Goal: Information Seeking & Learning: Learn about a topic

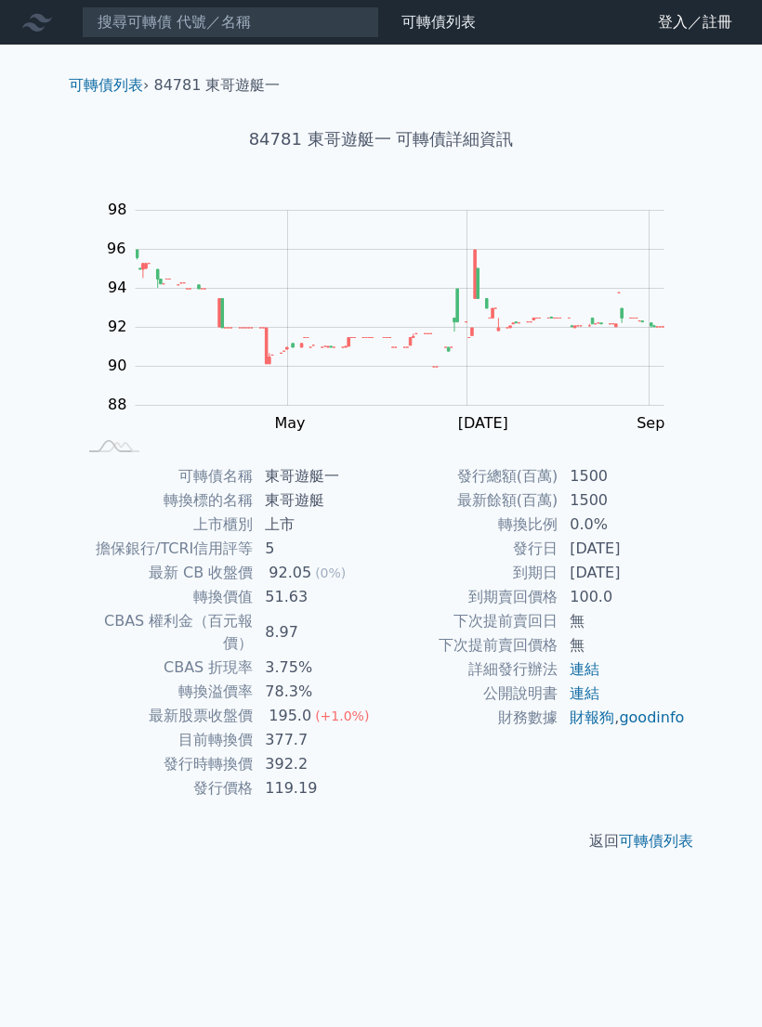
click at [579, 596] on td "100.0" at bounding box center [621, 597] width 127 height 24
click at [639, 592] on td "100.0" at bounding box center [621, 597] width 127 height 24
copy h1 "84781 東哥遊艇一"
click at [445, 830] on p "返回 可轉債列表" at bounding box center [381, 841] width 654 height 22
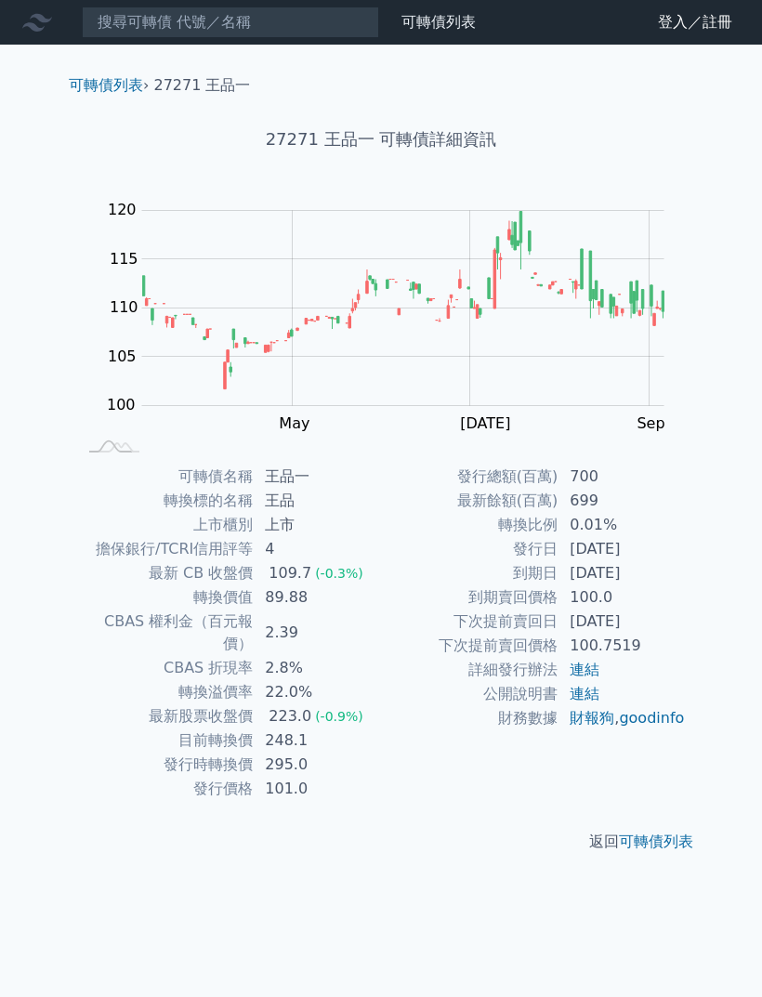
click at [665, 657] on td "100.7519" at bounding box center [621, 645] width 127 height 24
copy h1 "27271 王品一"
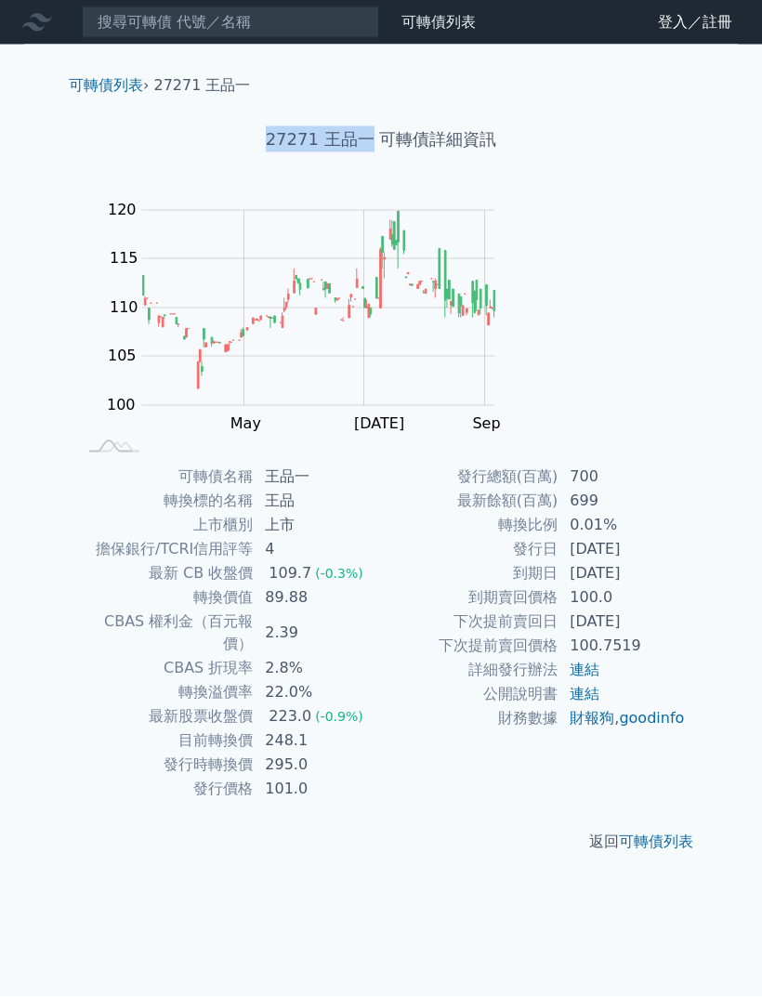
scroll to position [41, 0]
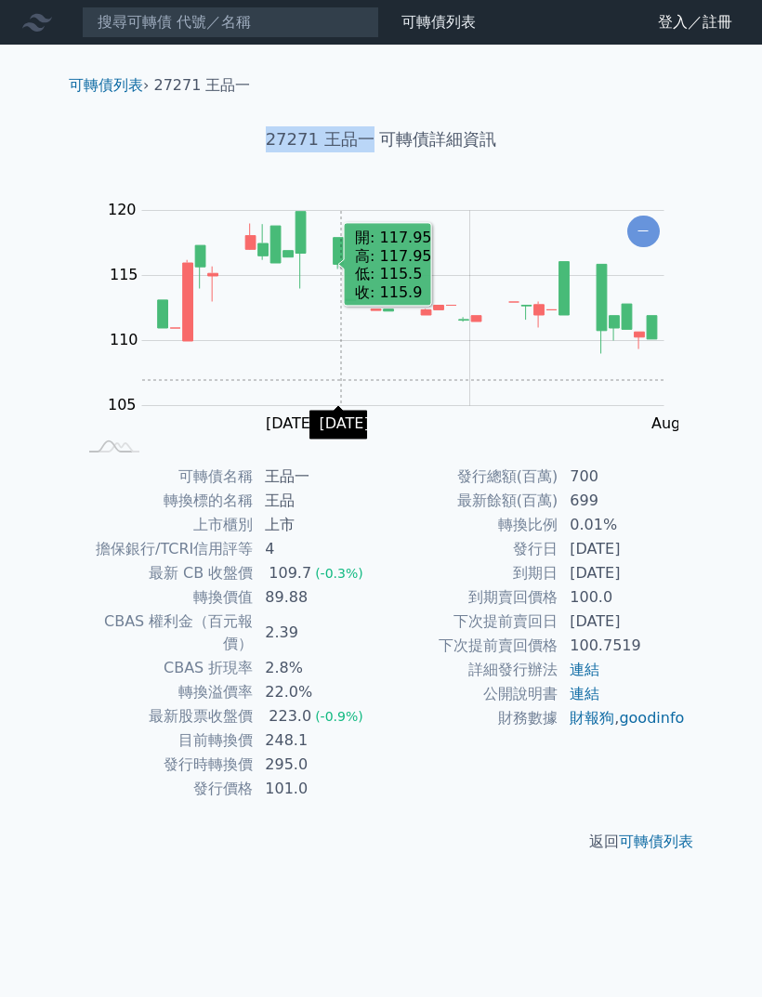
click at [356, 561] on td "109.7 (-0.3%)" at bounding box center [317, 573] width 127 height 24
click at [328, 585] on td "89.88" at bounding box center [317, 597] width 127 height 24
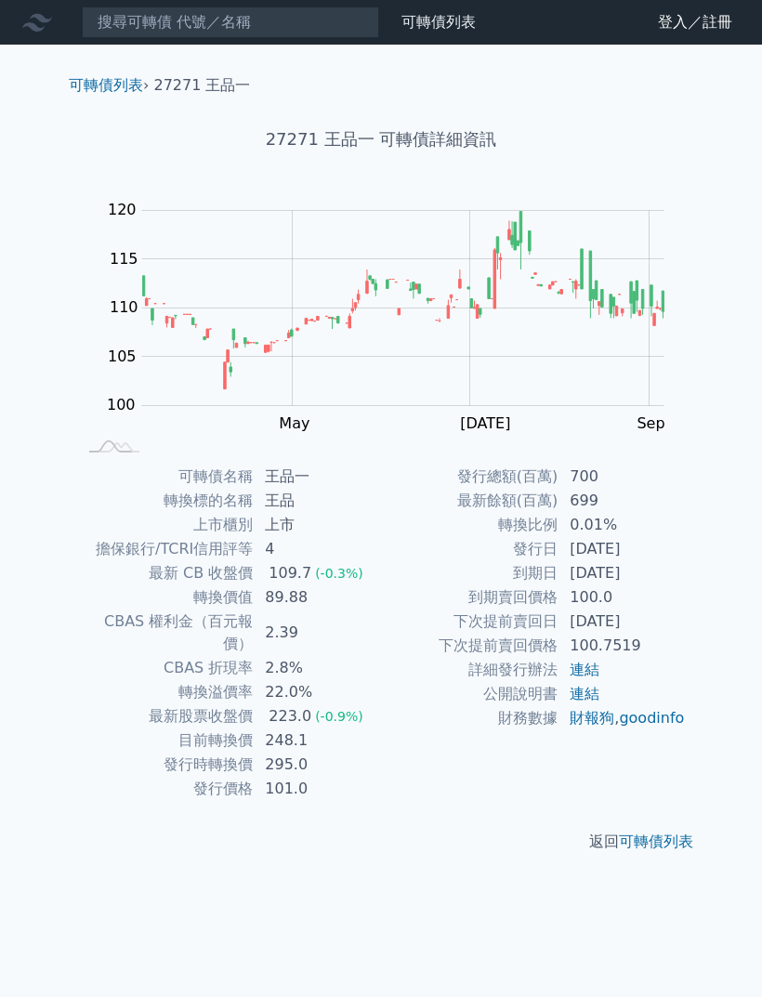
scroll to position [41, 0]
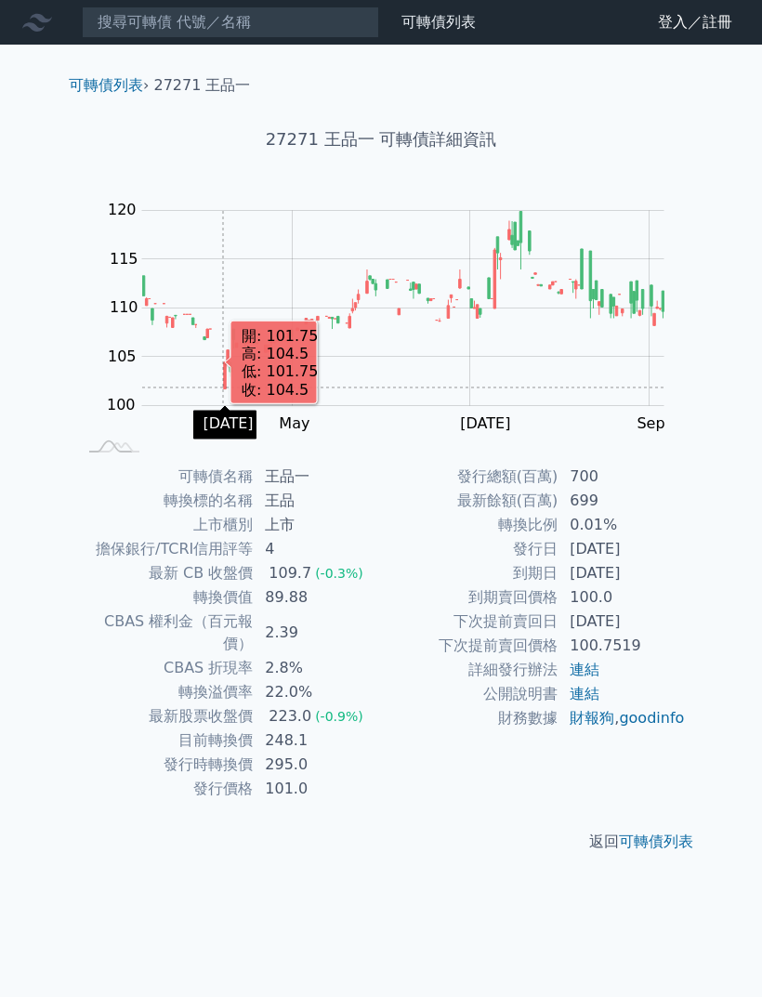
click at [302, 537] on td "4" at bounding box center [317, 549] width 127 height 24
click at [199, 489] on td "轉換標的名稱" at bounding box center [164, 501] width 177 height 24
click at [305, 728] on td "248.1" at bounding box center [317, 740] width 127 height 24
click at [216, 680] on td "轉換溢價率" at bounding box center [164, 692] width 177 height 24
